Goal: Task Accomplishment & Management: Manage account settings

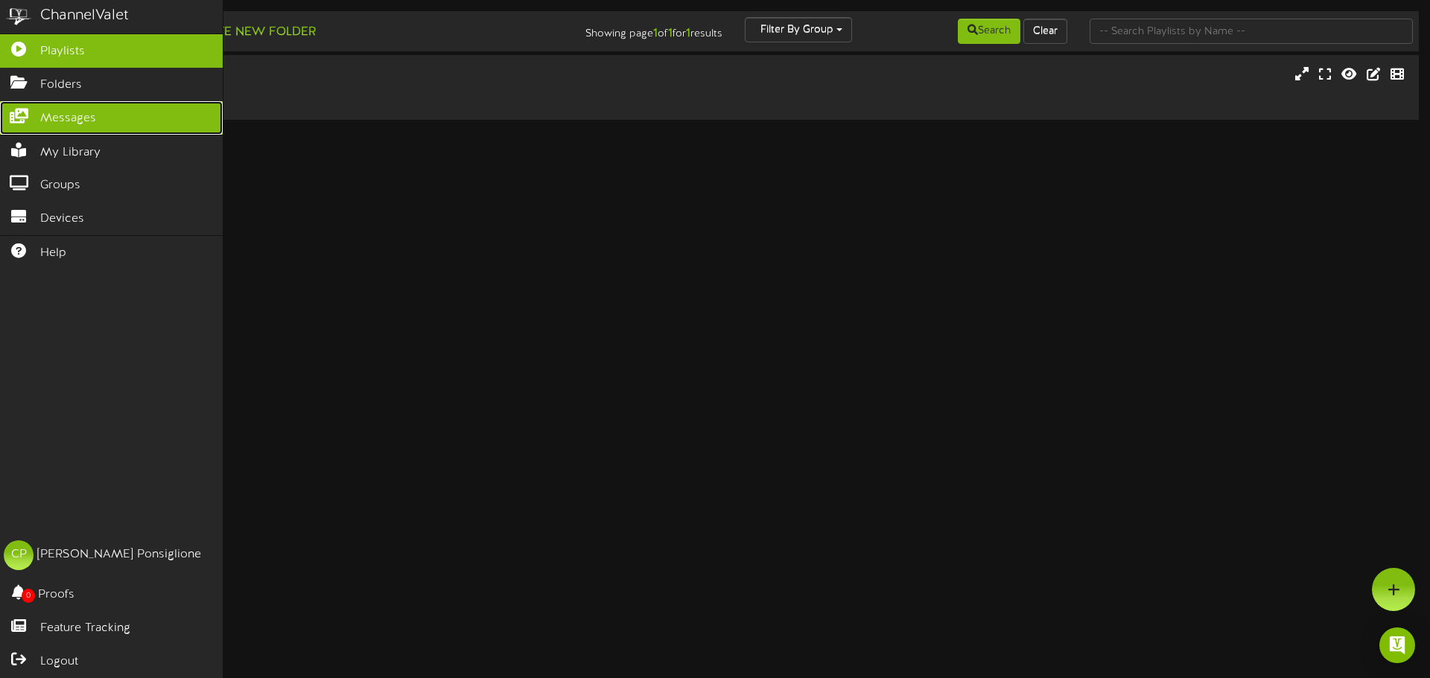
click at [44, 112] on span "Messages" at bounding box center [68, 118] width 56 height 17
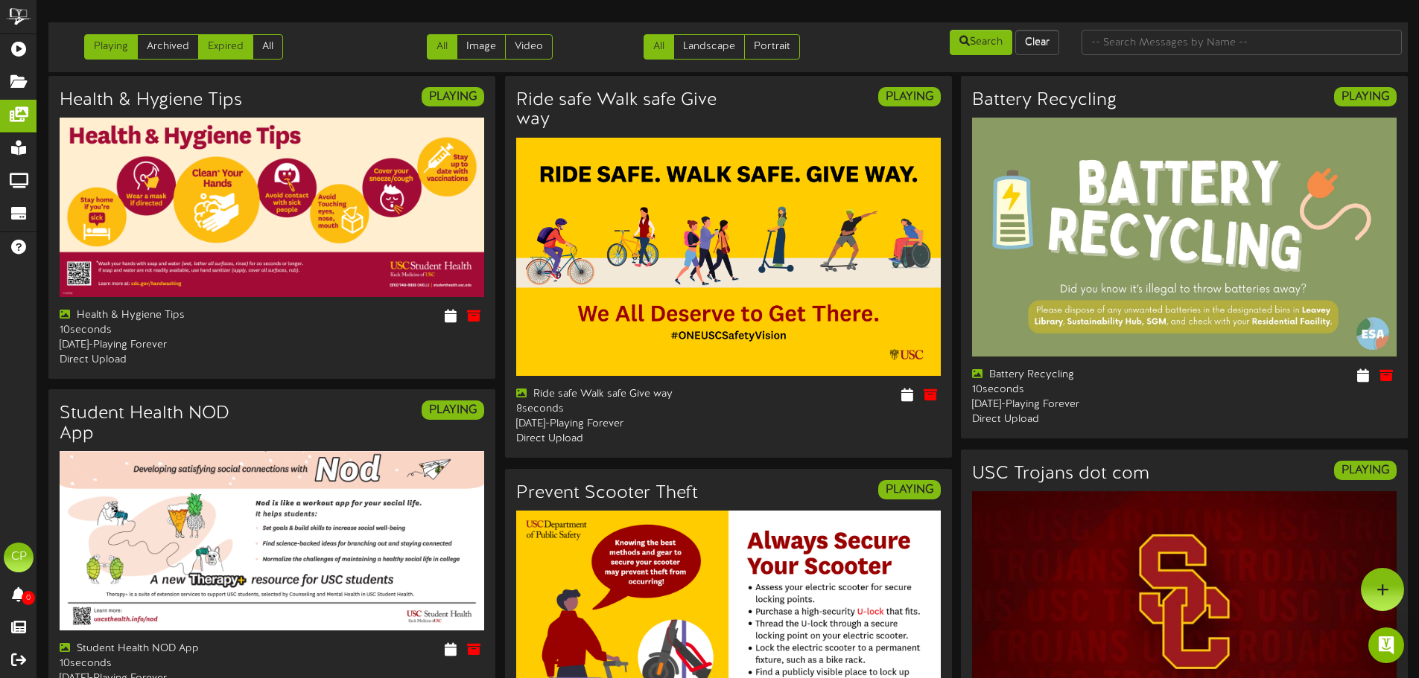
click at [229, 50] on link "Expired" at bounding box center [225, 46] width 55 height 25
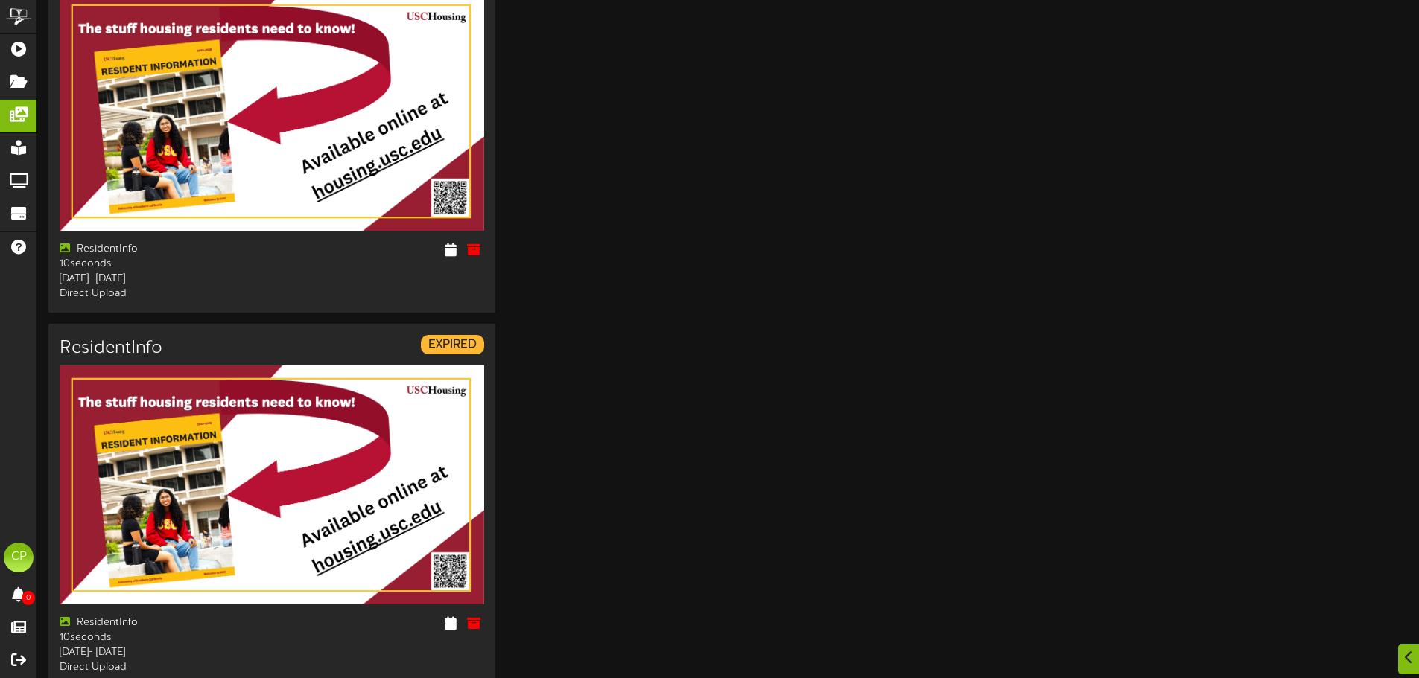
scroll to position [149, 0]
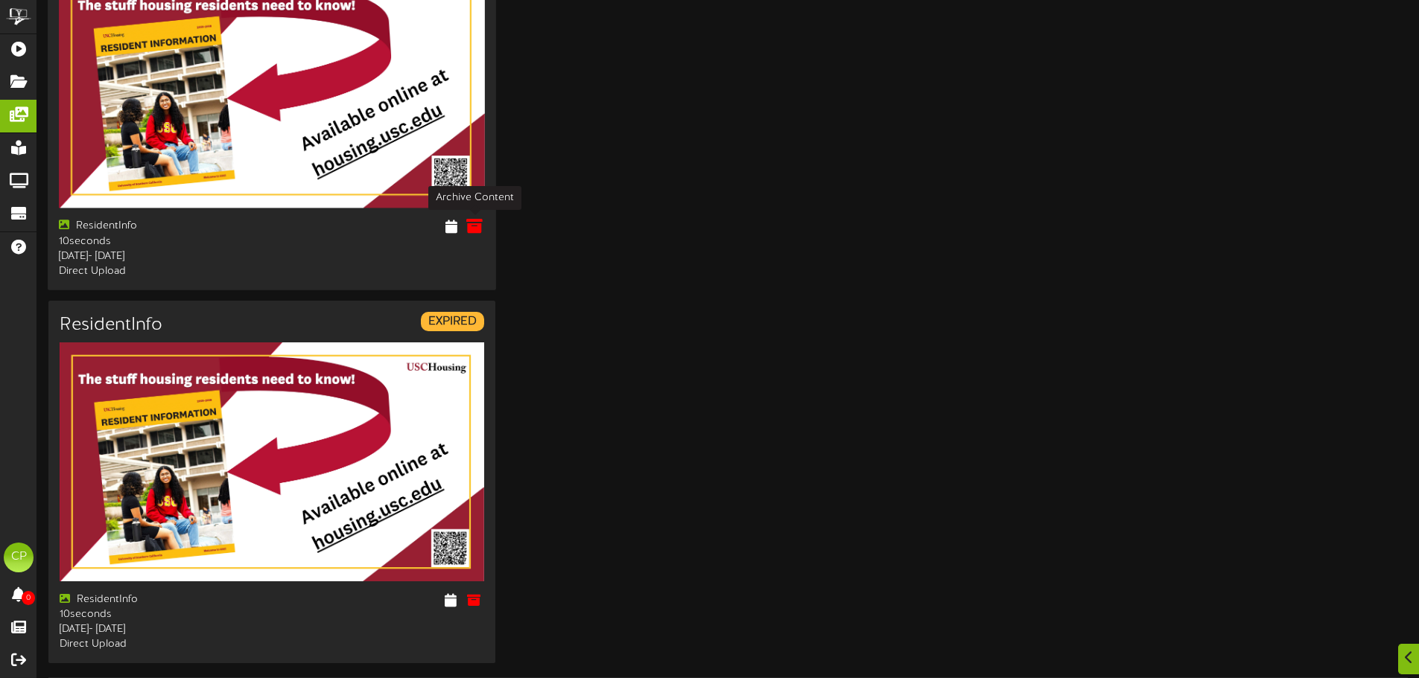
click at [474, 224] on icon at bounding box center [474, 226] width 16 height 16
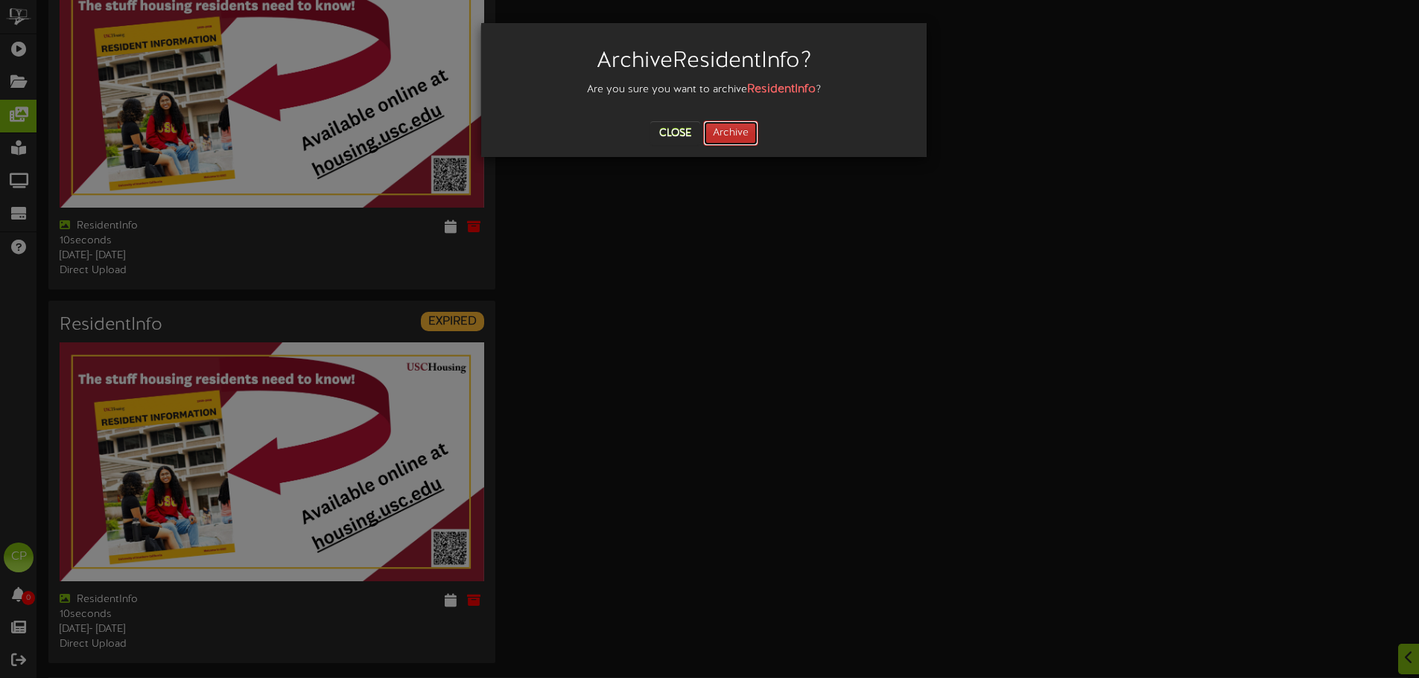
click at [739, 135] on button "Archive" at bounding box center [730, 133] width 55 height 25
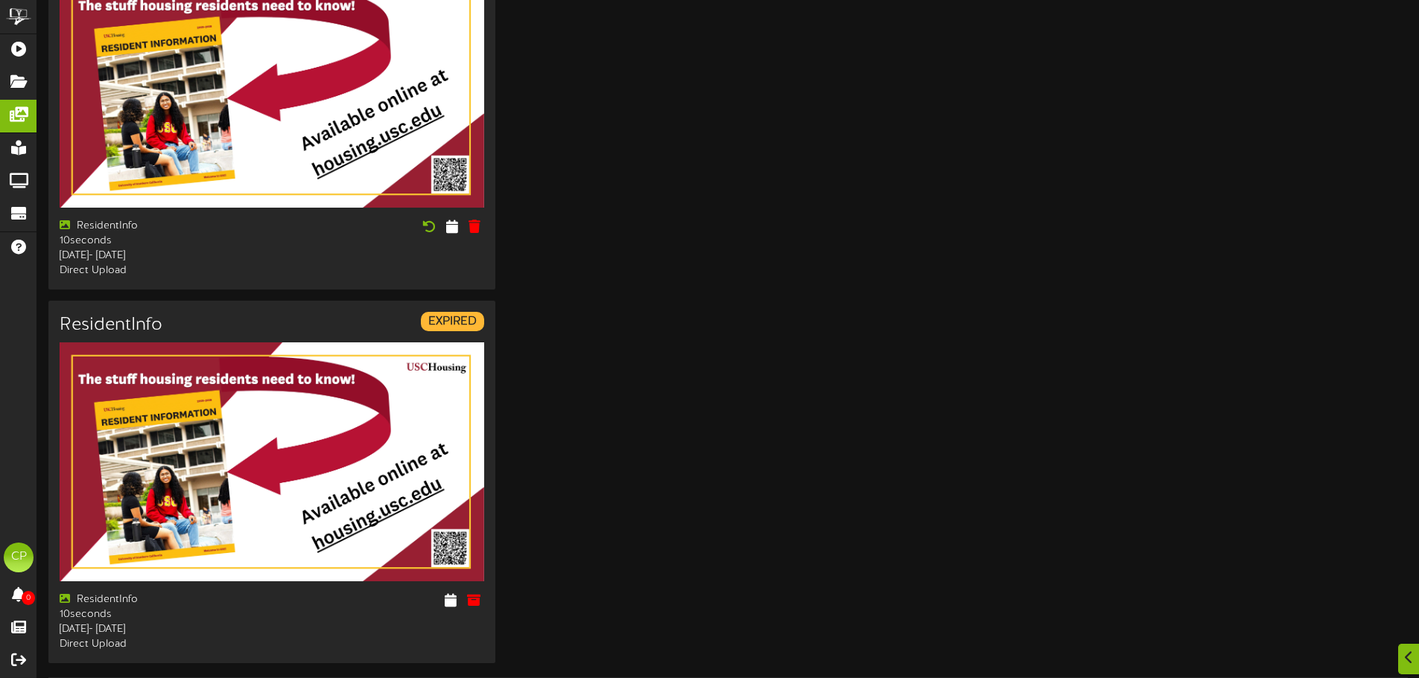
scroll to position [0, 0]
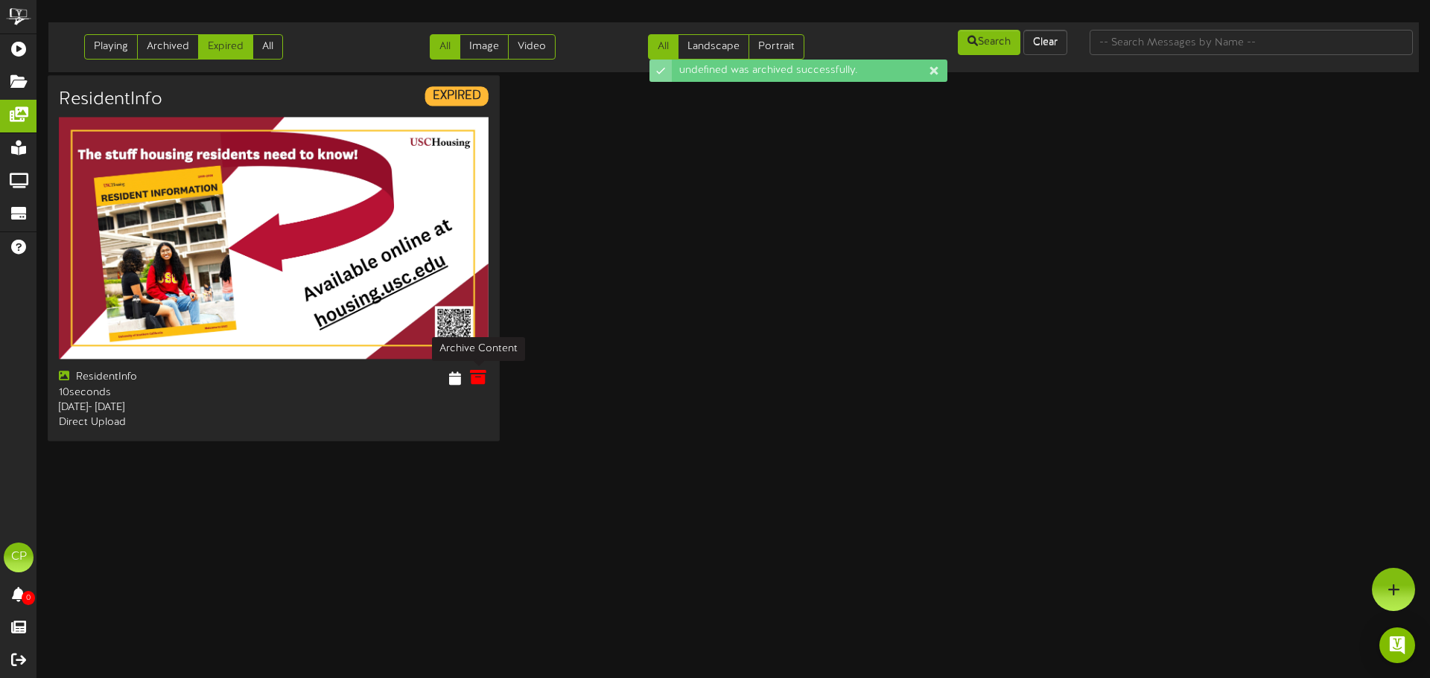
click at [478, 379] on icon at bounding box center [478, 377] width 16 height 16
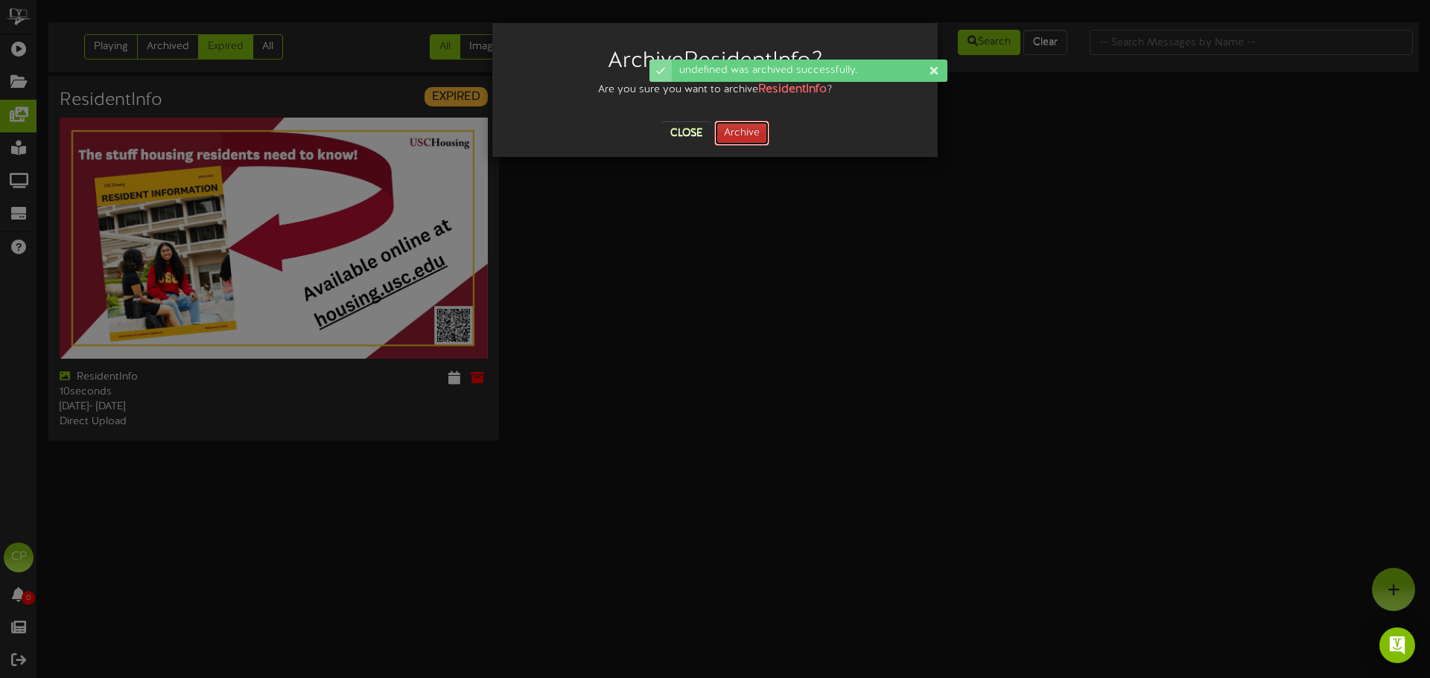
click at [742, 132] on button "Archive" at bounding box center [741, 133] width 55 height 25
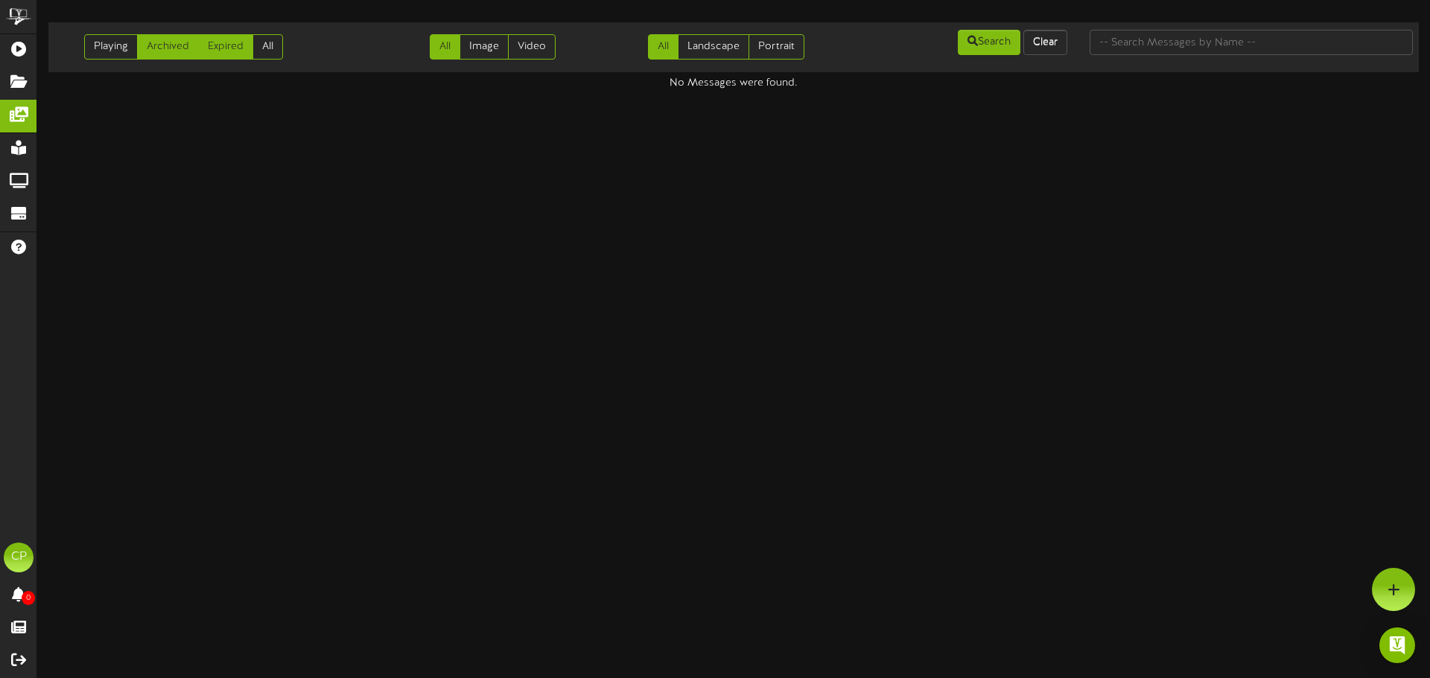
click at [169, 45] on link "Archived" at bounding box center [168, 46] width 62 height 25
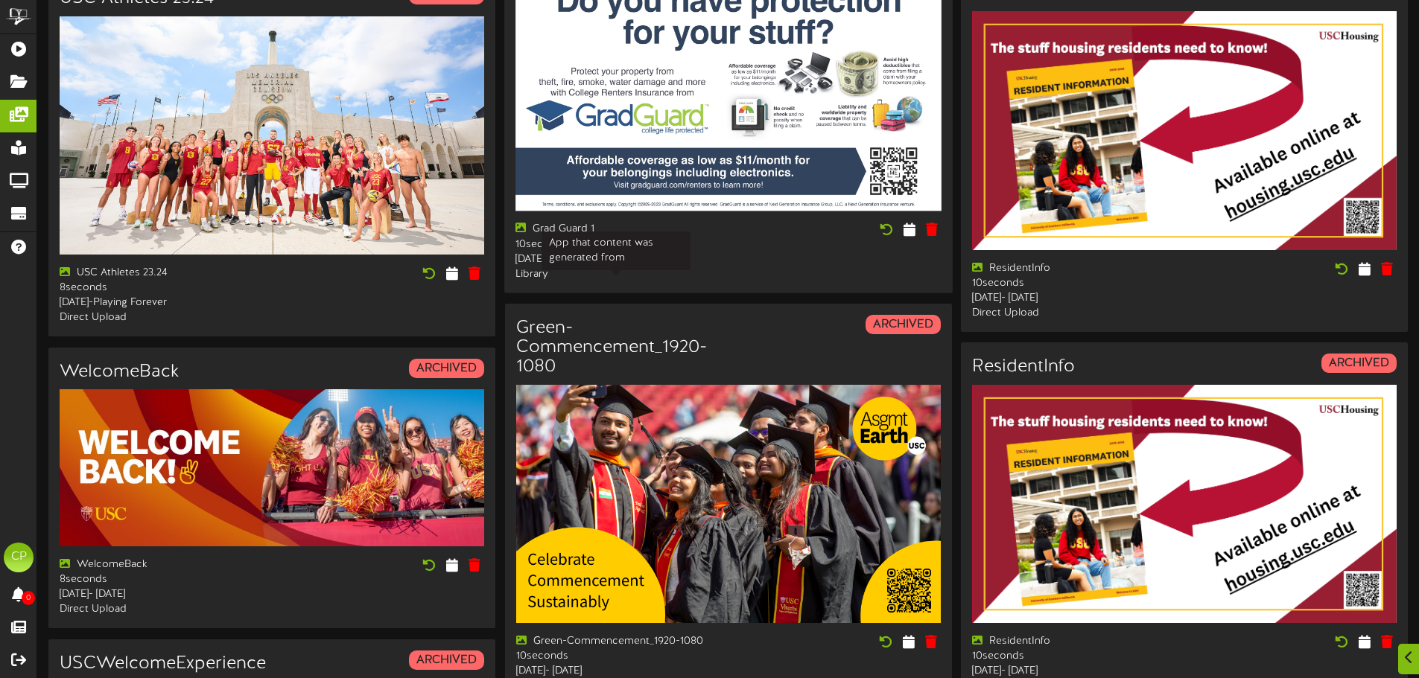
scroll to position [894, 0]
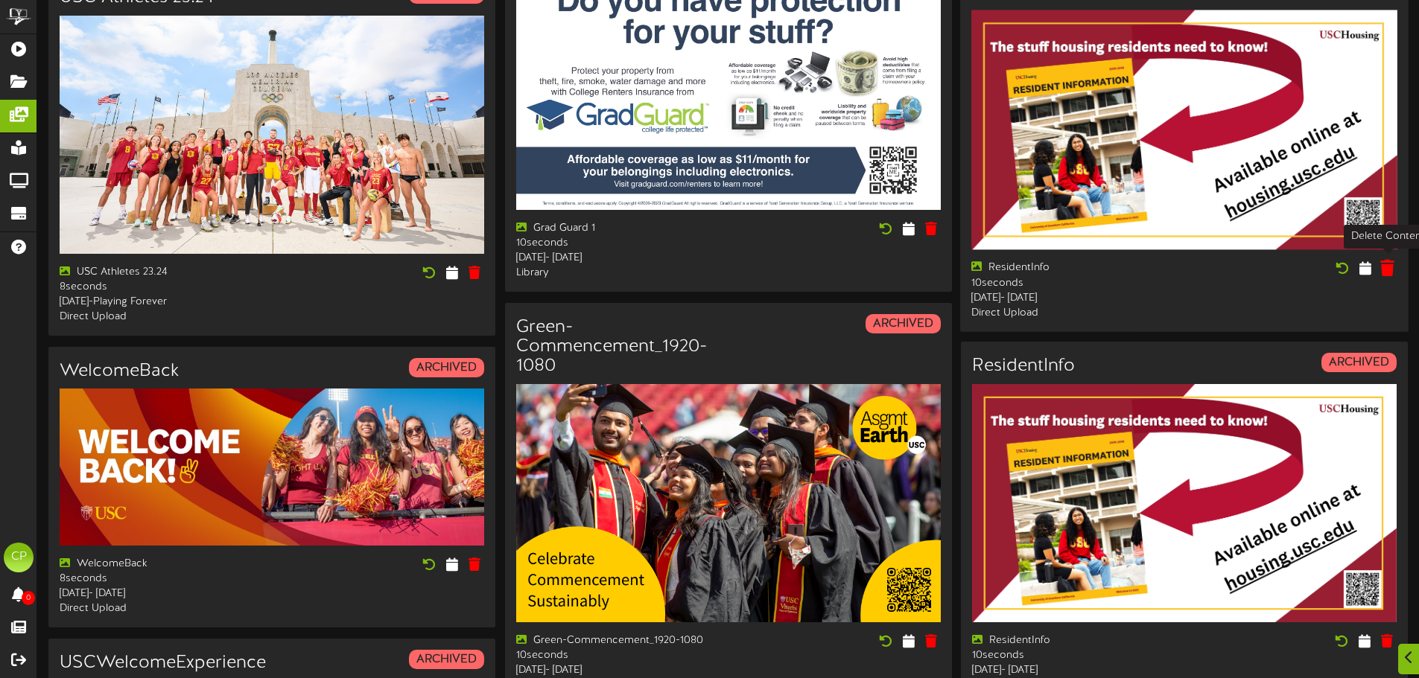
click at [1385, 266] on icon at bounding box center [1387, 268] width 14 height 16
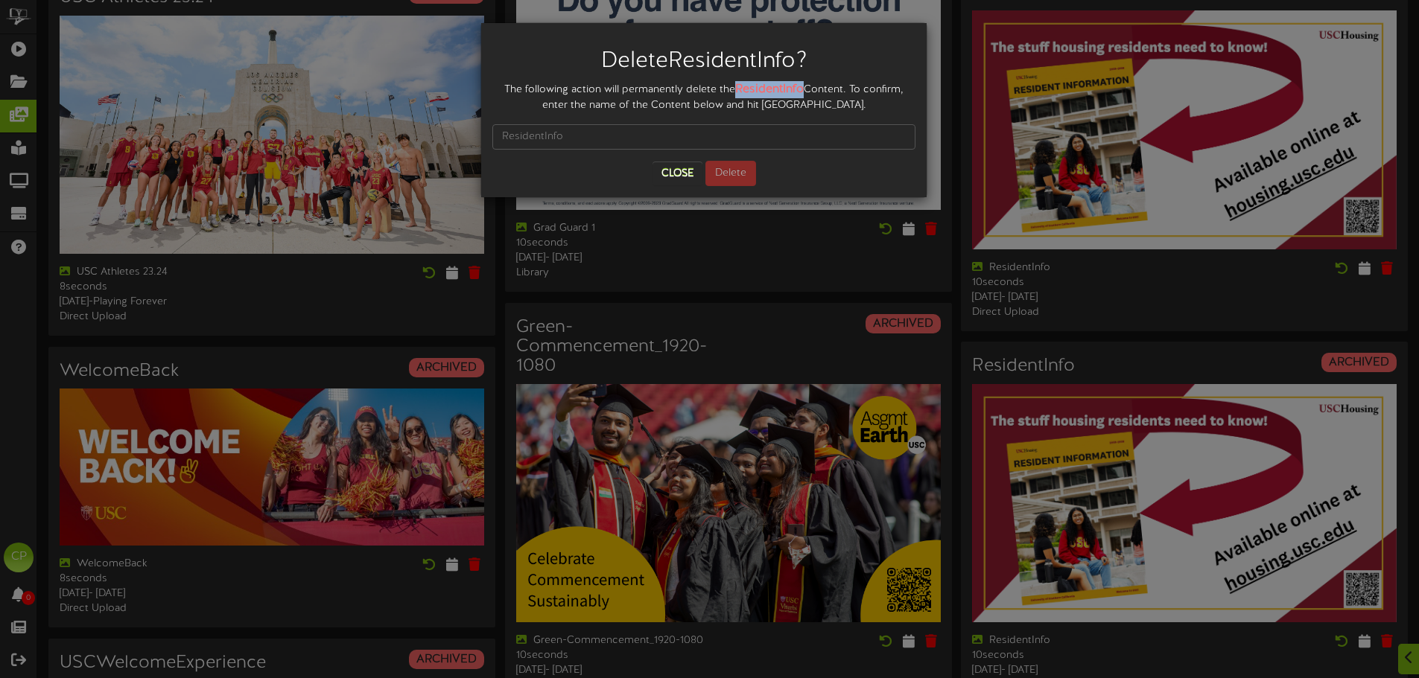
drag, startPoint x: 757, startPoint y: 88, endPoint x: 824, endPoint y: 89, distance: 67.0
click at [804, 89] on strong "ResidentInfo" at bounding box center [769, 89] width 69 height 13
copy strong "ResidentInfo"
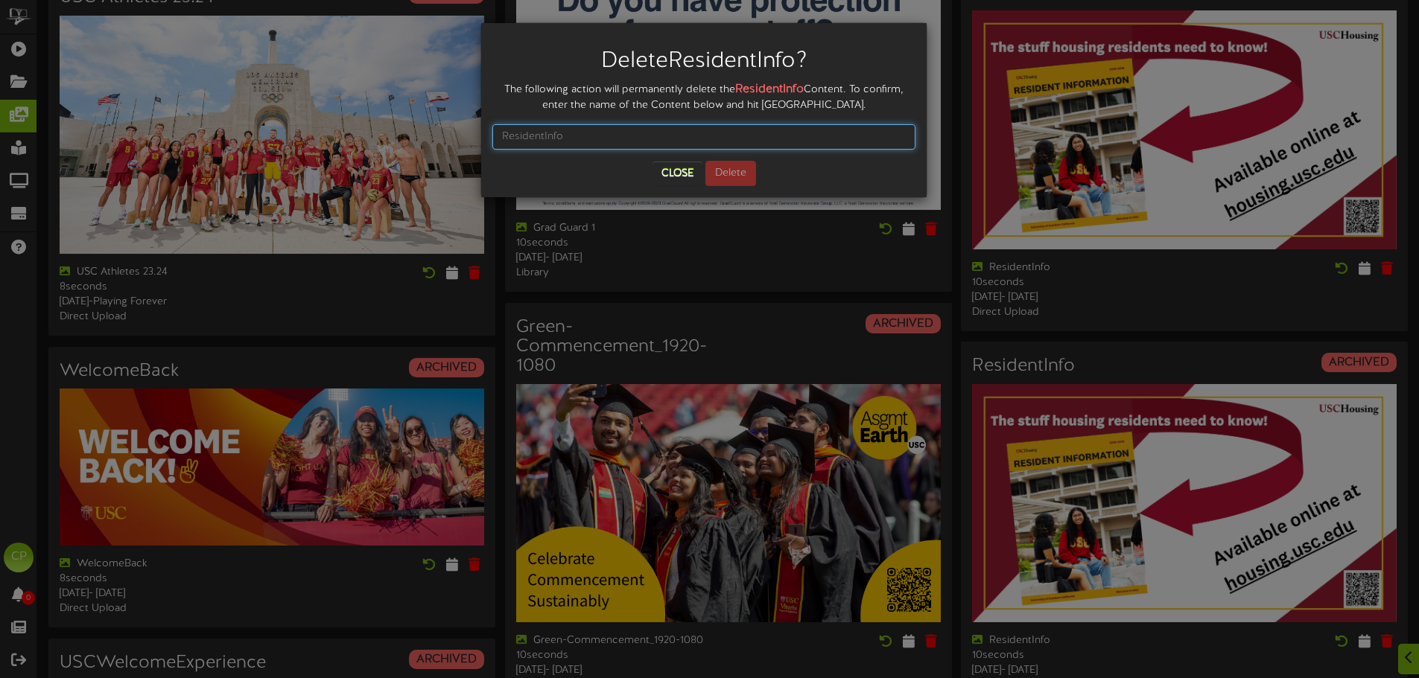
click at [531, 136] on input "text" at bounding box center [703, 136] width 423 height 25
paste input "ResidentInfo"
type input "ResidentInfo"
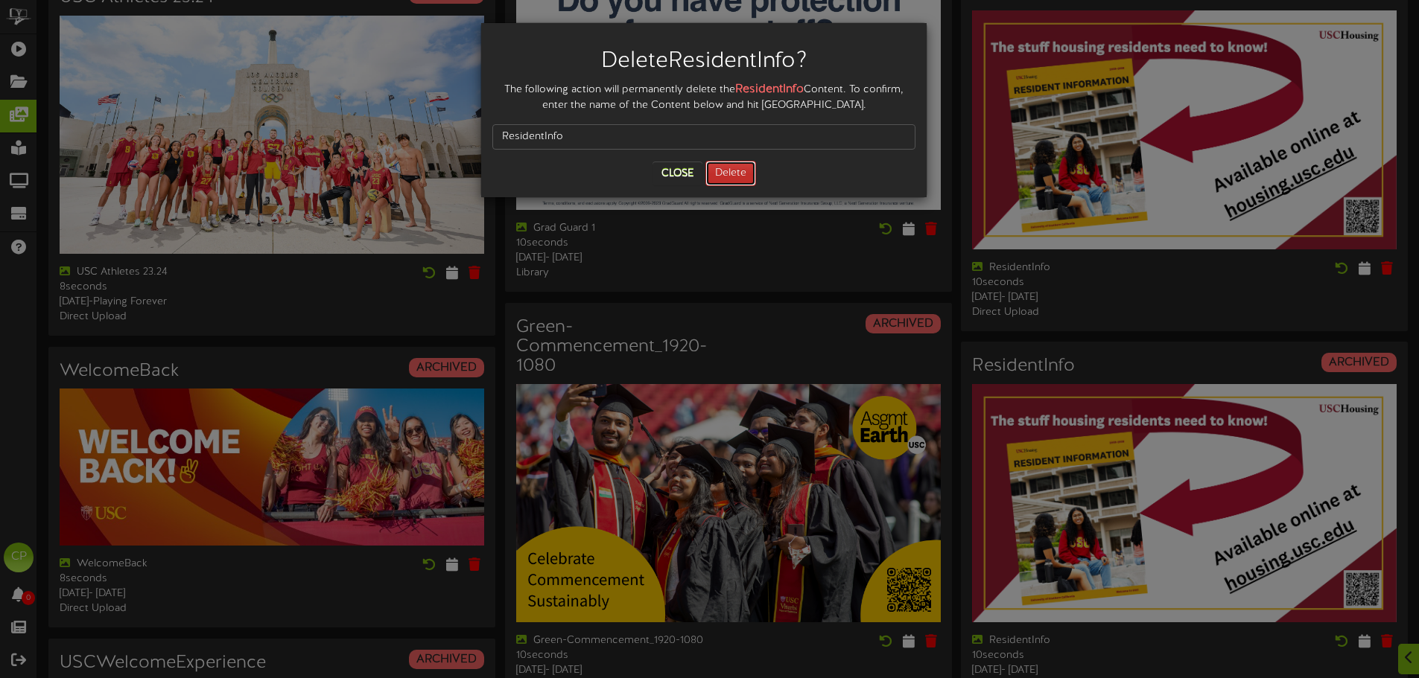
click at [722, 177] on button "Delete" at bounding box center [730, 173] width 51 height 25
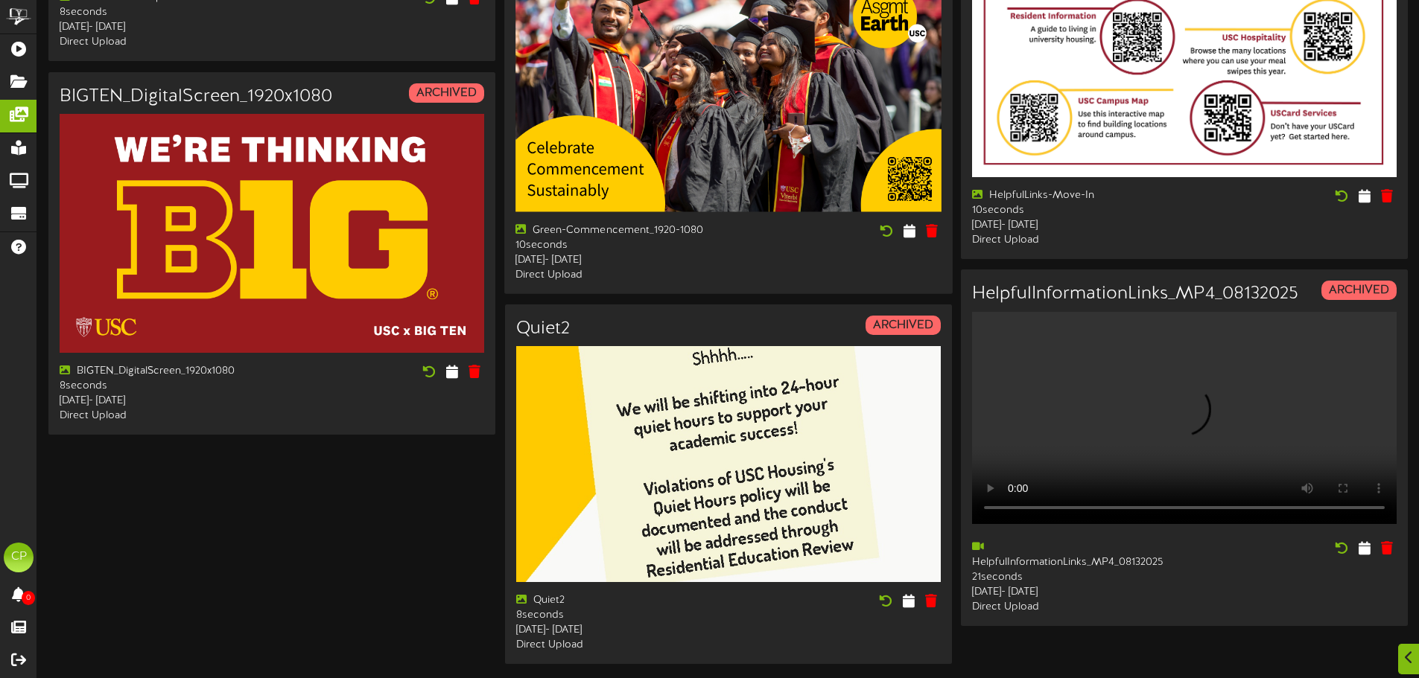
scroll to position [1787, 0]
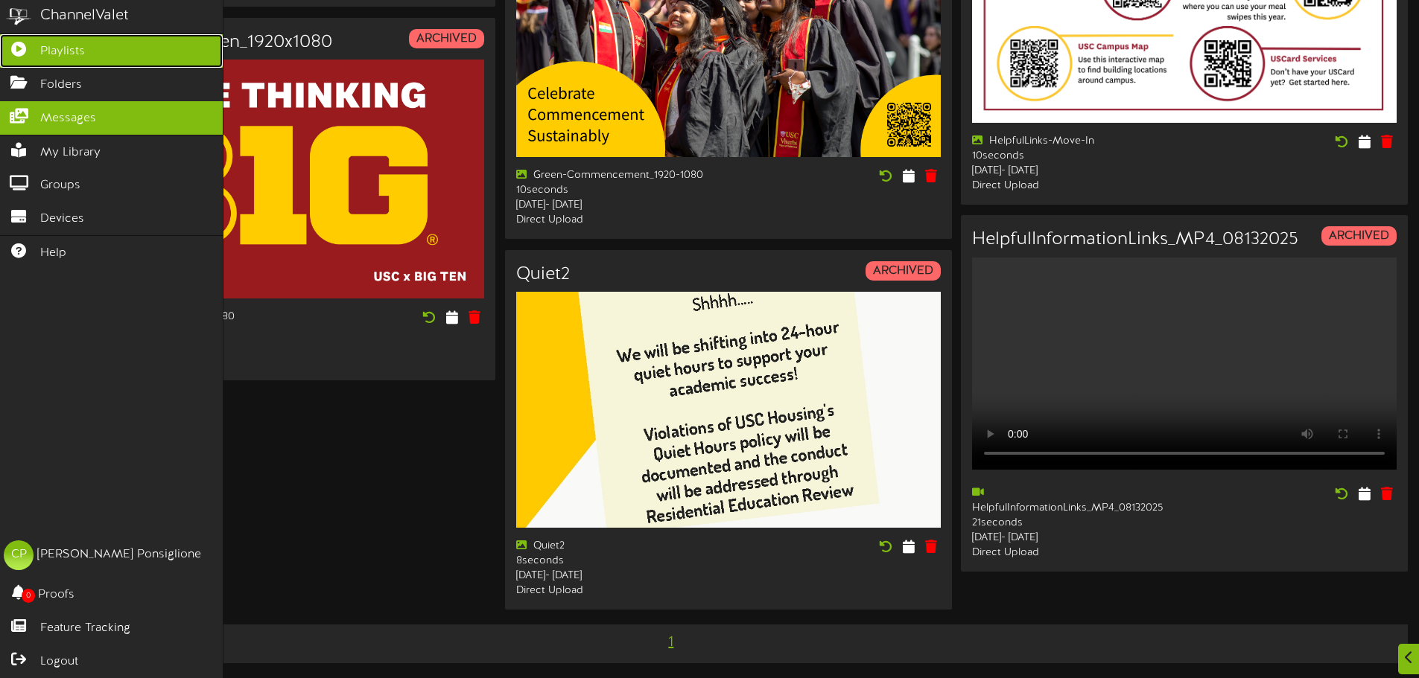
click at [44, 51] on span "Playlists" at bounding box center [62, 51] width 45 height 17
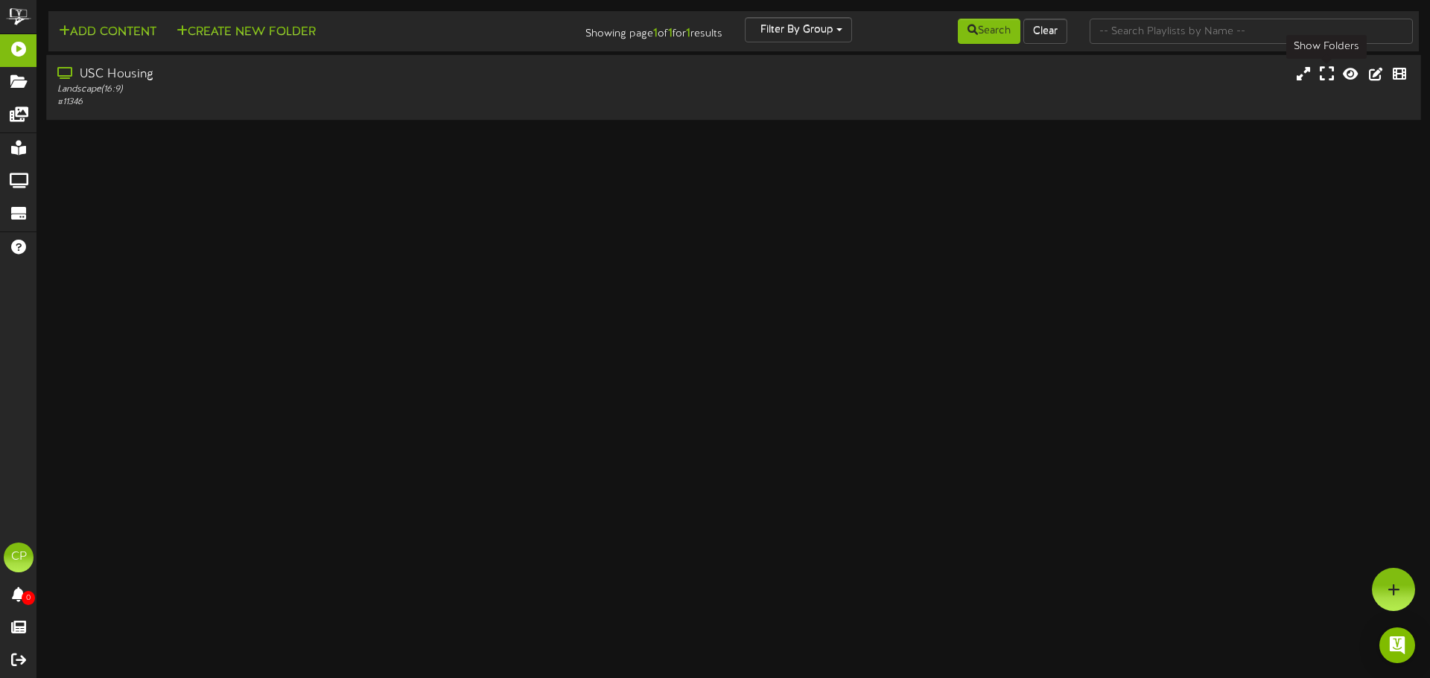
click at [1323, 77] on icon at bounding box center [1327, 74] width 14 height 16
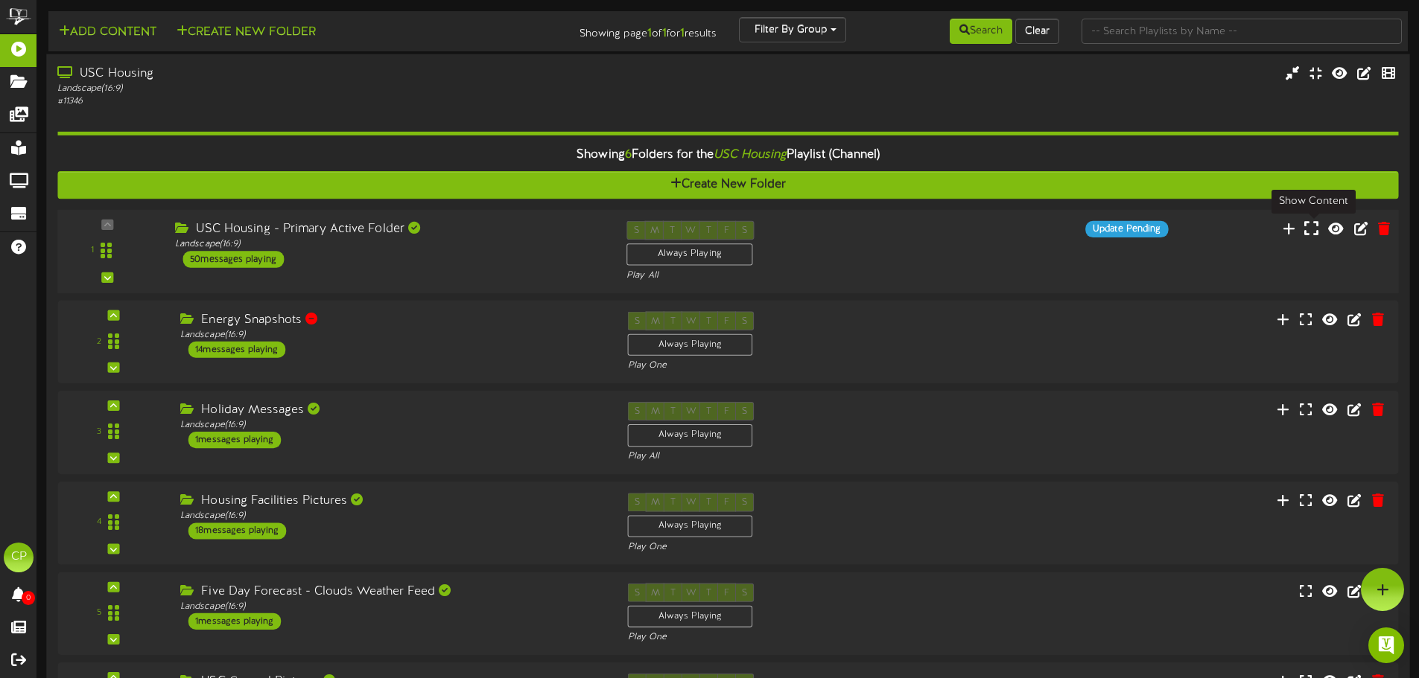
click at [1315, 228] on icon at bounding box center [1311, 228] width 14 height 16
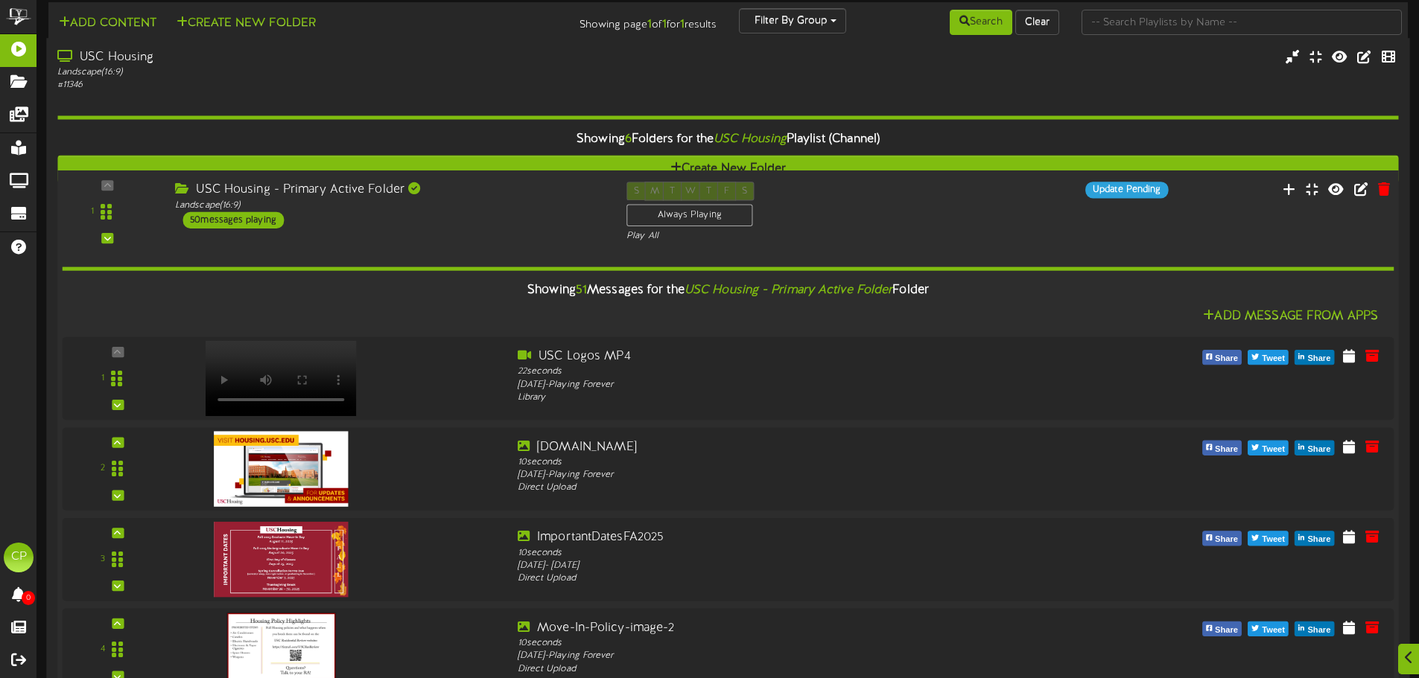
scroll to position [2309, 0]
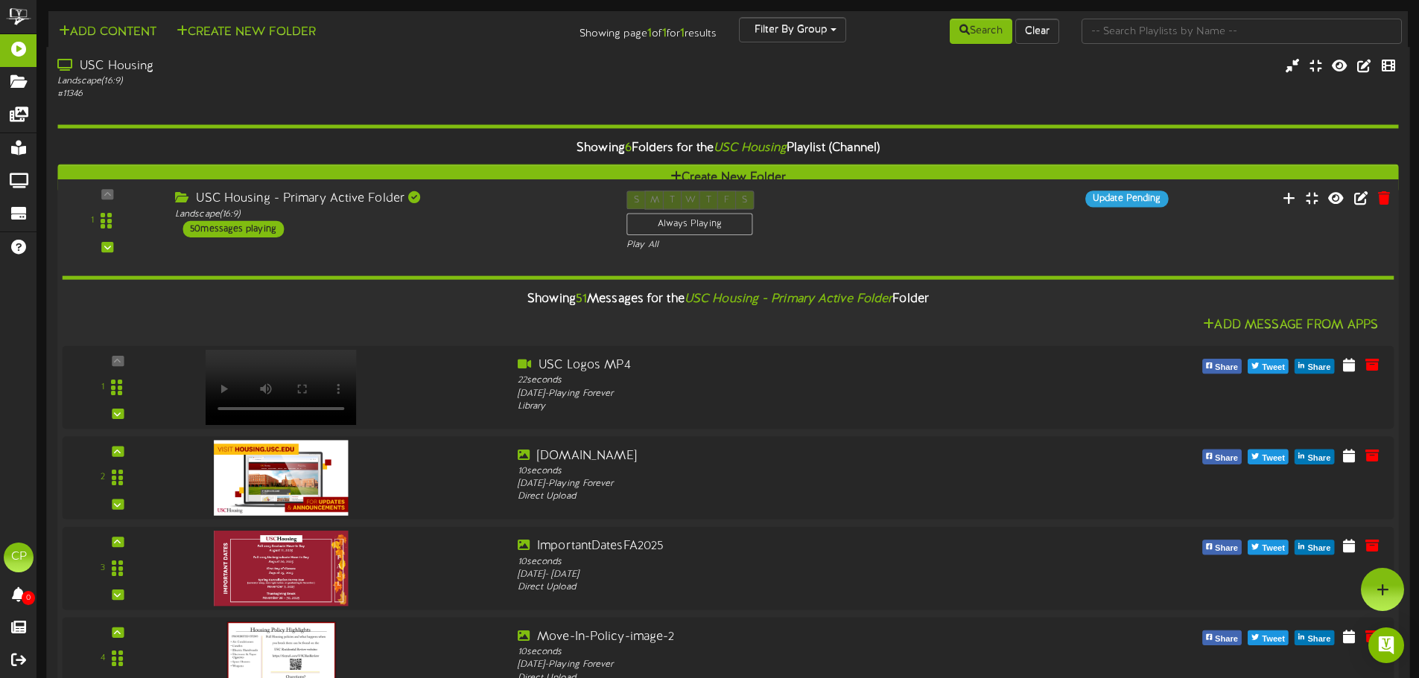
scroll to position [3723, 0]
